Goal: Task Accomplishment & Management: Use online tool/utility

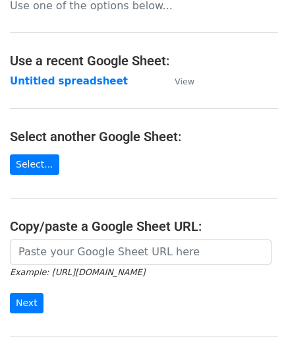
scroll to position [173, 0]
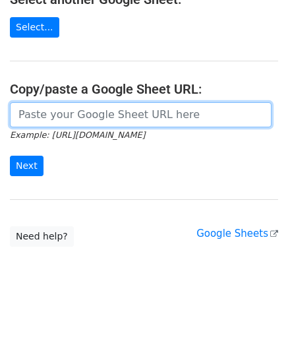
click at [54, 111] on input "url" at bounding box center [141, 114] width 262 height 25
paste input "[URL][DOMAIN_NAME]"
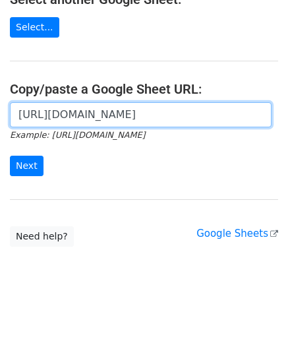
scroll to position [0, 291]
type input "[URL][DOMAIN_NAME]"
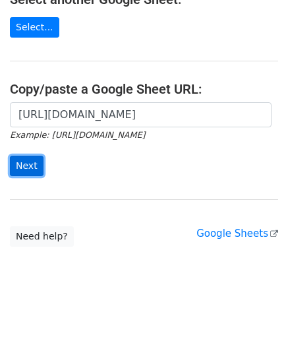
click at [25, 158] on input "Next" at bounding box center [27, 166] width 34 height 20
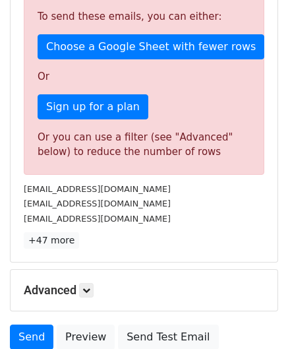
scroll to position [380, 0]
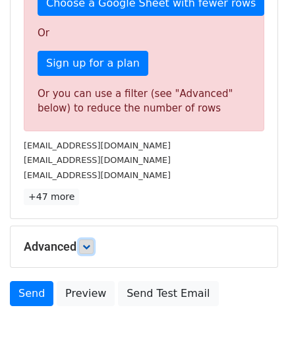
click at [89, 248] on link at bounding box center [86, 246] width 15 height 15
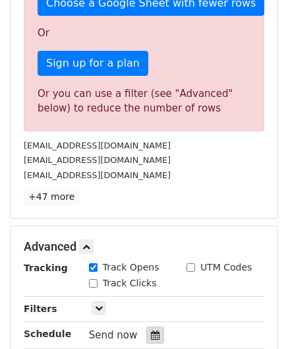
click at [146, 326] on div at bounding box center [155, 334] width 18 height 17
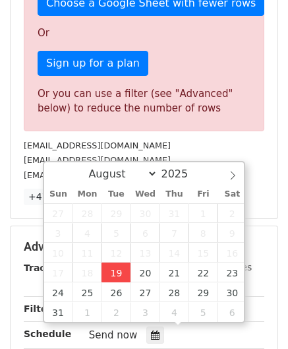
type input "2025-08-19 12:00"
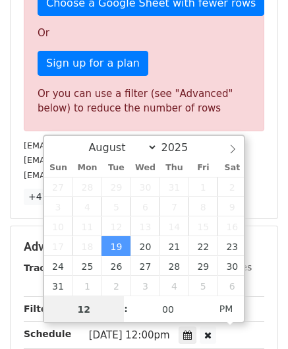
paste input "3"
type input "3"
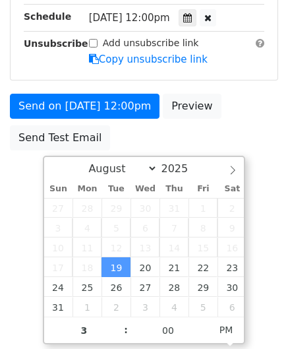
type input "2025-08-19 15:00"
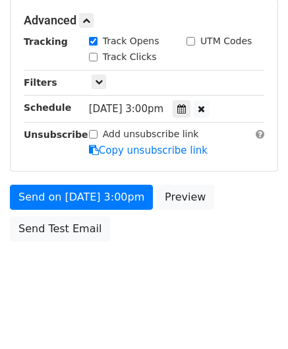
scroll to position [605, 0]
